Goal: Obtain resource: Download file/media

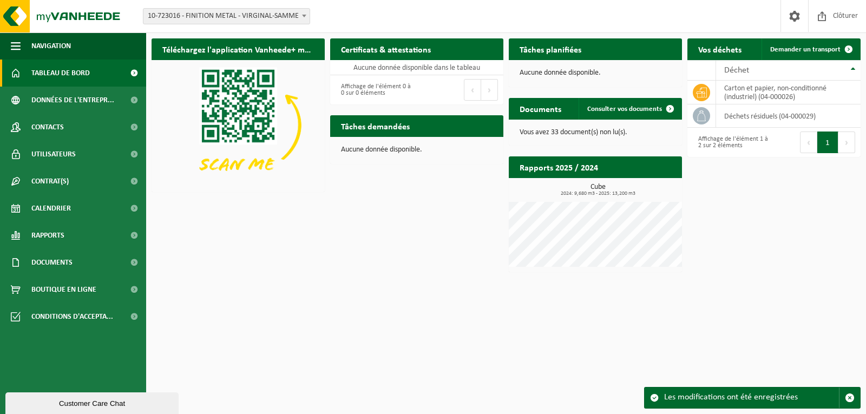
click at [473, 89] on button "Précédent" at bounding box center [472, 90] width 17 height 22
click at [398, 53] on h2 "Certificats & attestations" at bounding box center [386, 48] width 112 height 21
click at [616, 108] on span "Consulter vos documents" at bounding box center [624, 109] width 75 height 7
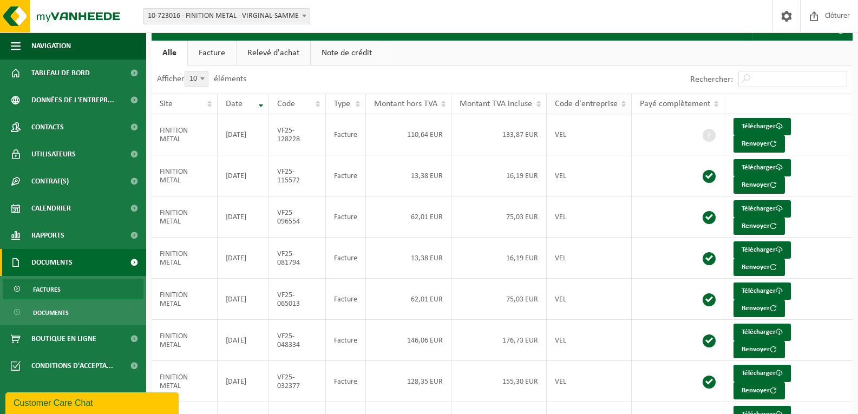
scroll to position [54, 0]
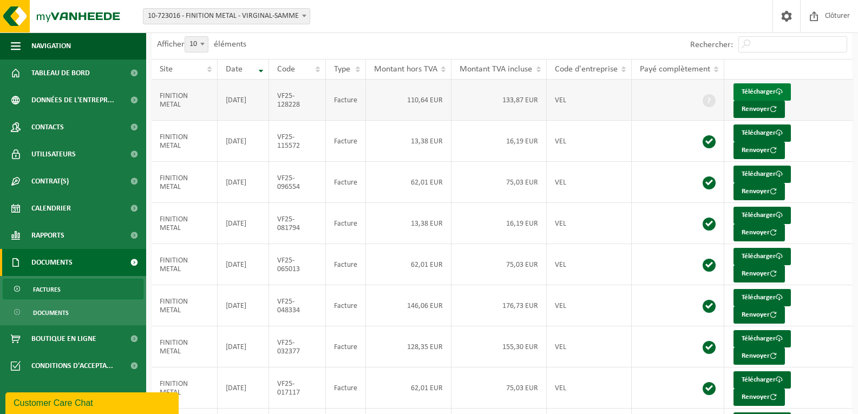
click at [753, 91] on link "Télécharger" at bounding box center [762, 91] width 57 height 17
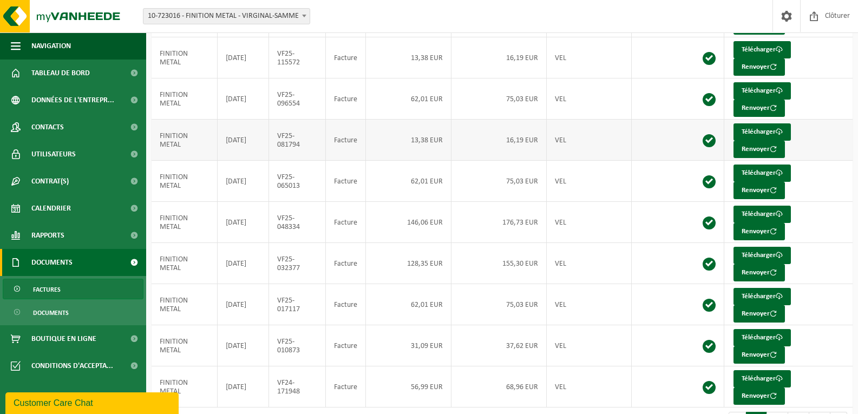
scroll to position [162, 0]
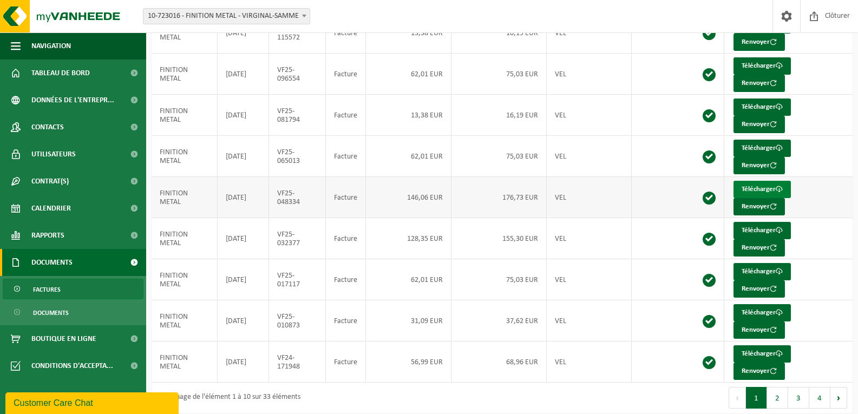
click at [753, 181] on link "Télécharger" at bounding box center [762, 189] width 57 height 17
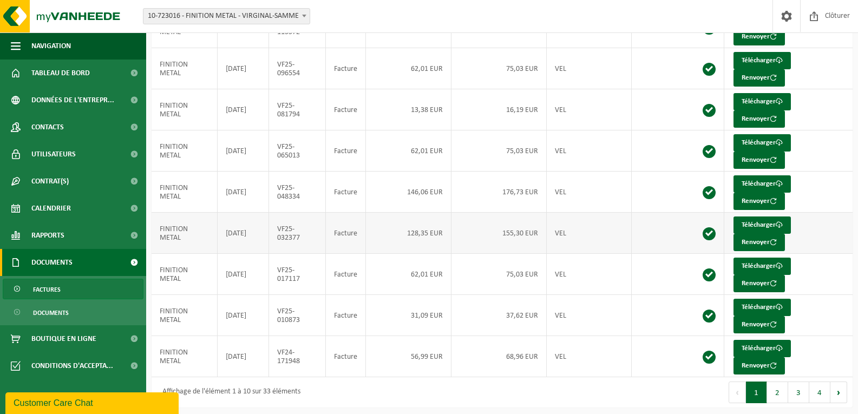
scroll to position [169, 0]
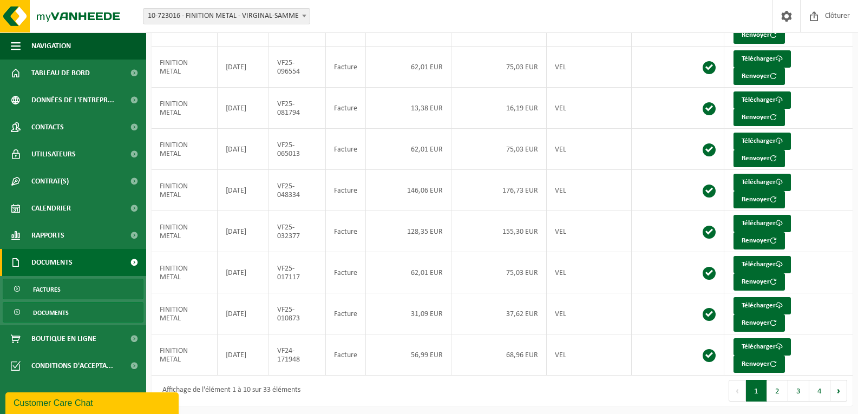
click at [64, 312] on span "Documents" at bounding box center [51, 313] width 36 height 21
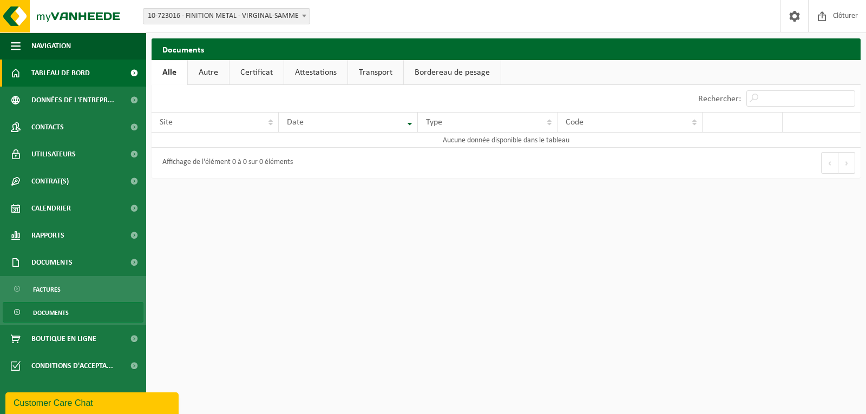
click at [45, 70] on span "Tableau de bord" at bounding box center [60, 73] width 58 height 27
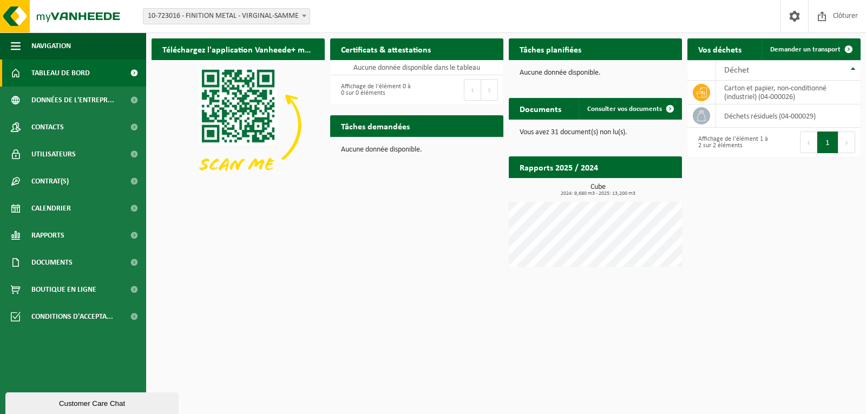
click at [555, 168] on h2 "Rapports 2025 / 2024" at bounding box center [559, 166] width 100 height 21
drag, startPoint x: 699, startPoint y: 276, endPoint x: 812, endPoint y: 252, distance: 115.1
click at [812, 252] on div "Téléchargez l'application Vanheede+ maintenant! Cachez Certificats & attestatio…" at bounding box center [506, 155] width 715 height 245
click at [785, 116] on td "déchets résiduels (04-000029)" at bounding box center [788, 115] width 145 height 23
click at [788, 92] on td "carton et papier, non-conditionné (industriel) (04-000026)" at bounding box center [788, 93] width 145 height 24
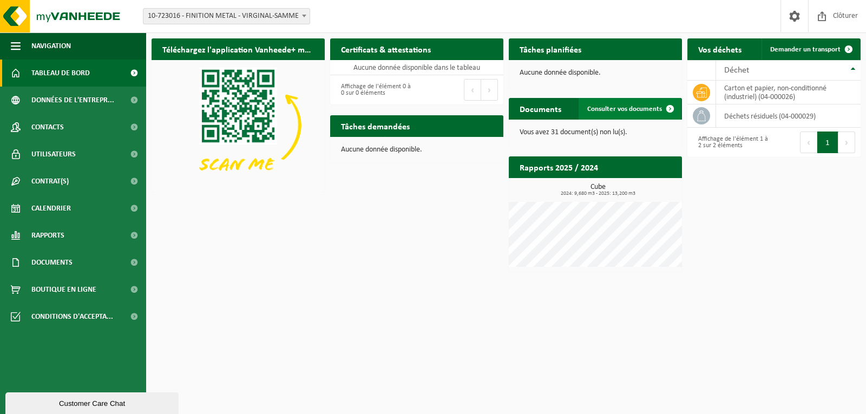
click at [633, 104] on link "Consulter vos documents" at bounding box center [630, 109] width 102 height 22
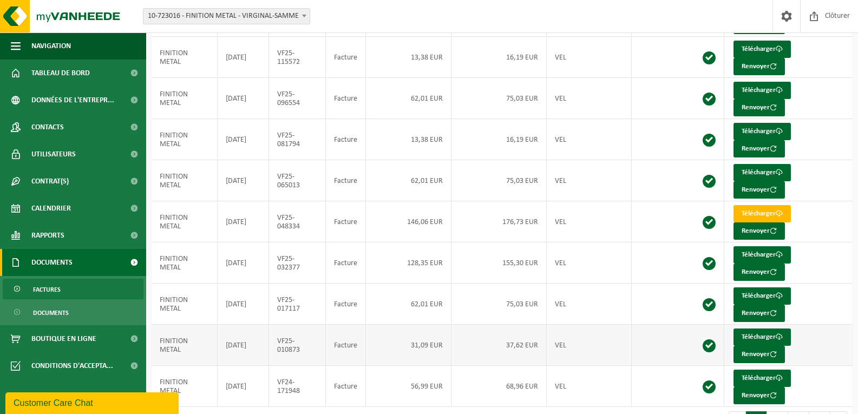
scroll to position [162, 0]
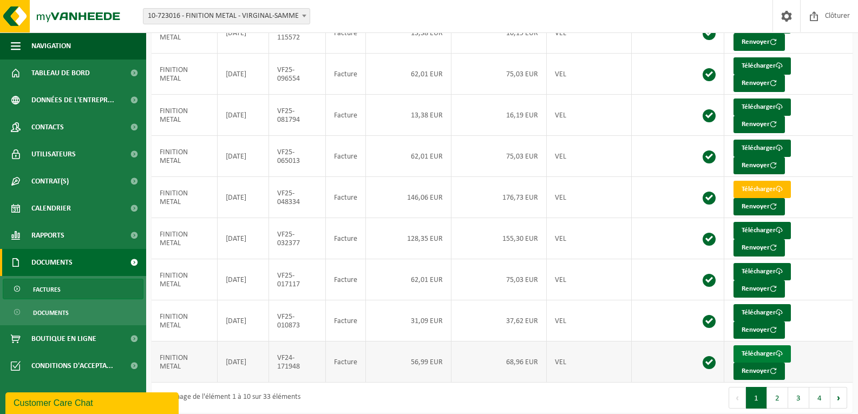
click at [755, 347] on link "Télécharger" at bounding box center [762, 353] width 57 height 17
click at [755, 227] on link "Télécharger" at bounding box center [762, 230] width 57 height 17
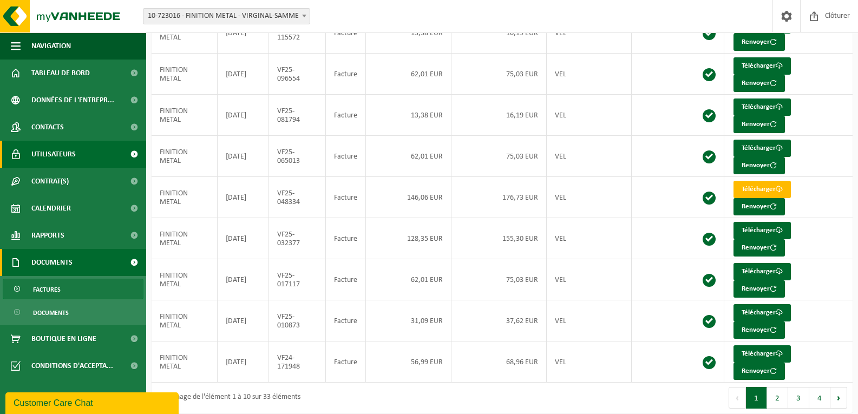
click at [38, 150] on span "Utilisateurs" at bounding box center [53, 154] width 44 height 27
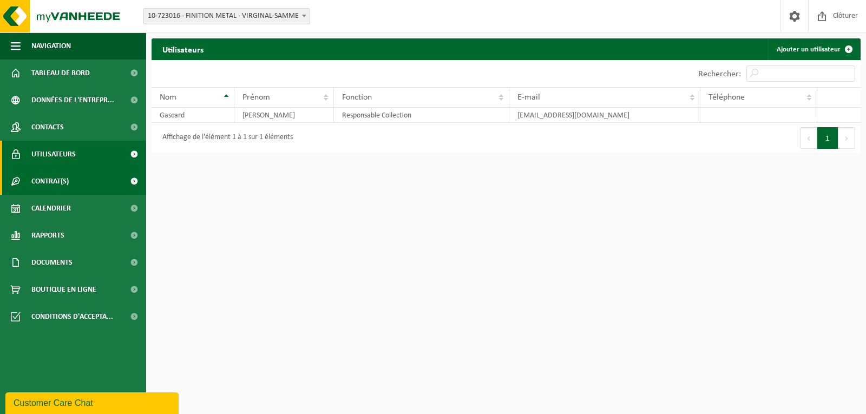
click at [47, 184] on span "Contrat(s)" at bounding box center [49, 181] width 37 height 27
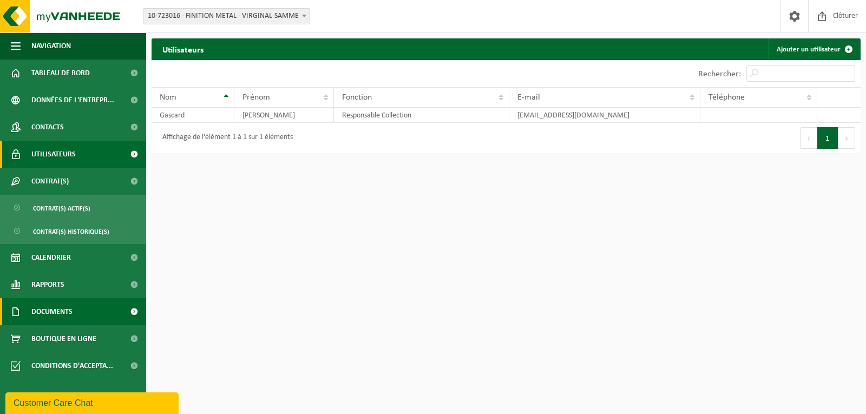
click at [51, 306] on span "Documents" at bounding box center [51, 311] width 41 height 27
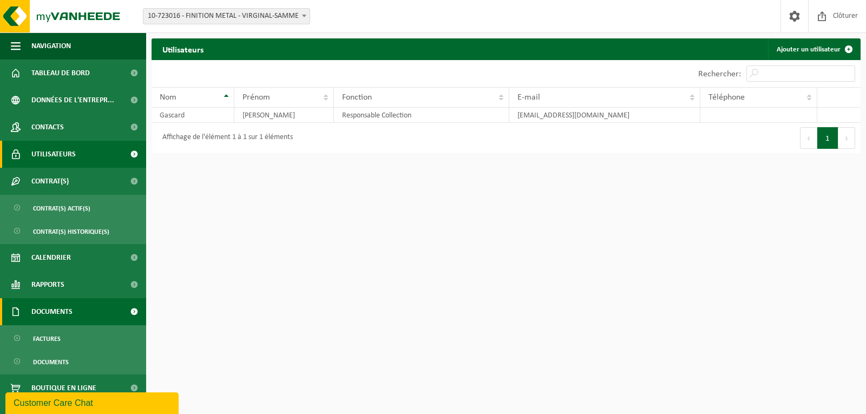
click at [65, 307] on span "Documents" at bounding box center [51, 311] width 41 height 27
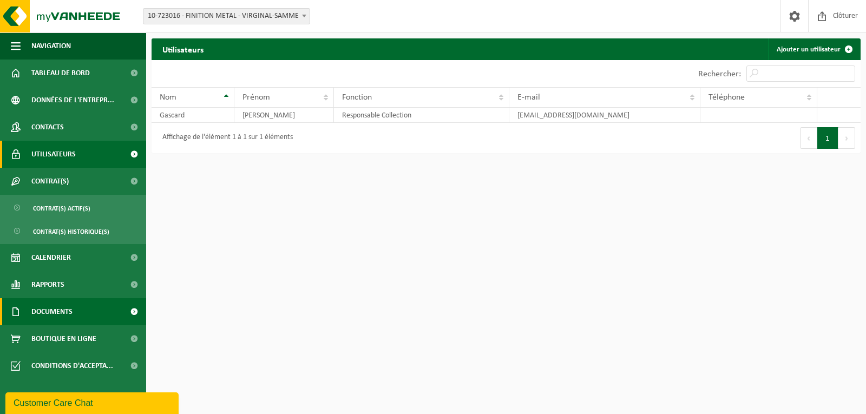
click at [136, 310] on span at bounding box center [134, 311] width 24 height 27
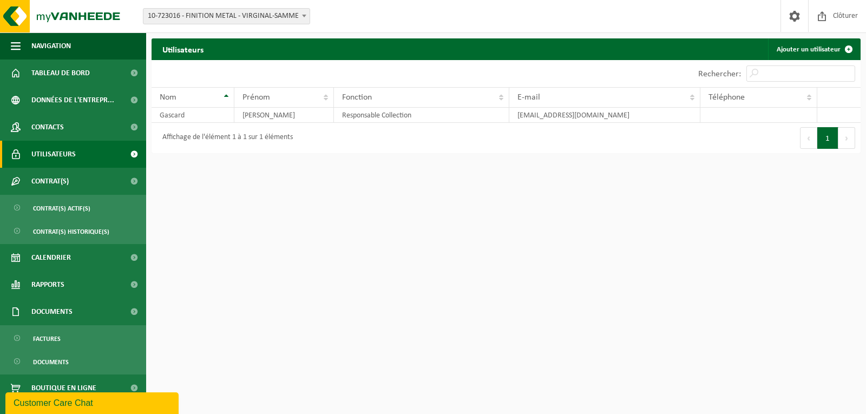
click at [51, 151] on span "Utilisateurs" at bounding box center [53, 154] width 44 height 27
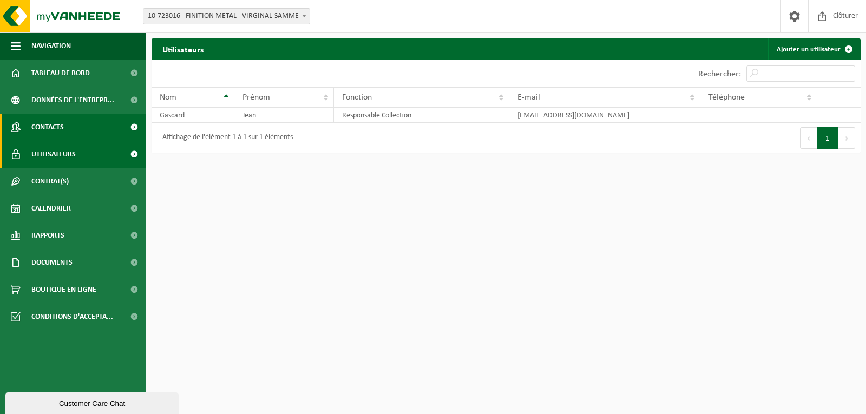
click at [50, 128] on span "Contacts" at bounding box center [47, 127] width 32 height 27
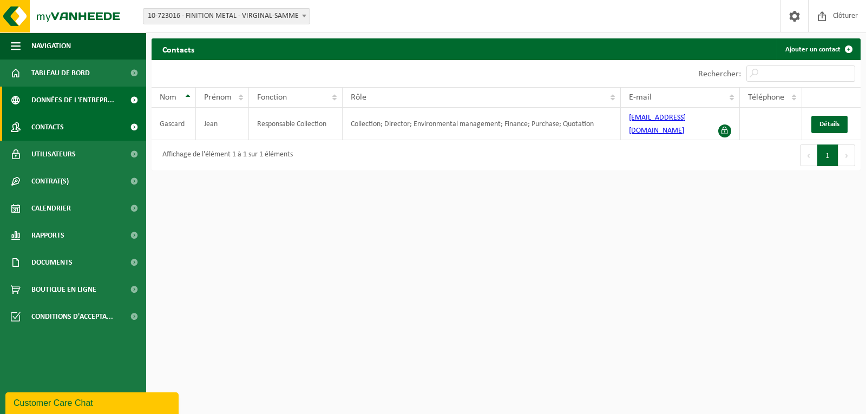
click at [55, 99] on span "Données de l'entrepr..." at bounding box center [72, 100] width 83 height 27
